Goal: Task Accomplishment & Management: Manage account settings

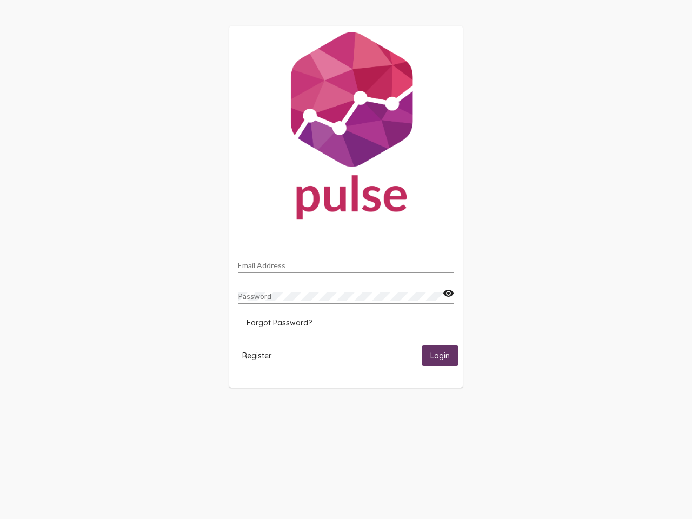
click at [346, 262] on input "Email Address" at bounding box center [346, 265] width 216 height 9
click at [448, 294] on mat-icon "visibility" at bounding box center [448, 293] width 11 height 13
click at [279, 323] on span "Forgot Password?" at bounding box center [279, 323] width 65 height 10
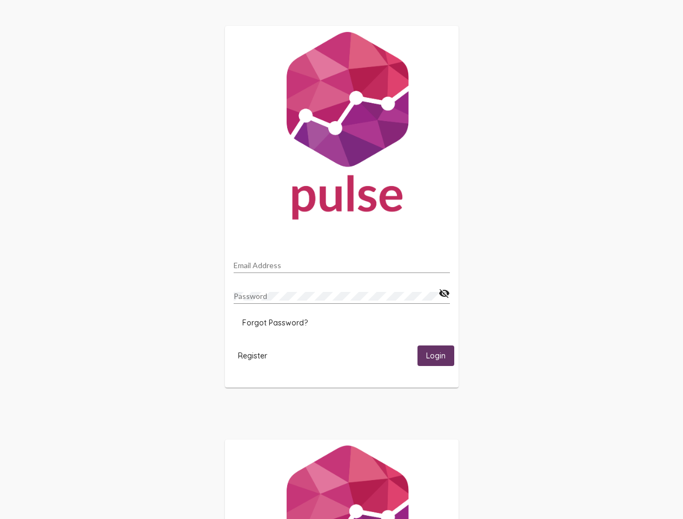
click at [257, 355] on span "Register" at bounding box center [252, 356] width 29 height 10
click at [440, 355] on span "Login" at bounding box center [435, 357] width 19 height 10
